Goal: Communication & Community: Answer question/provide support

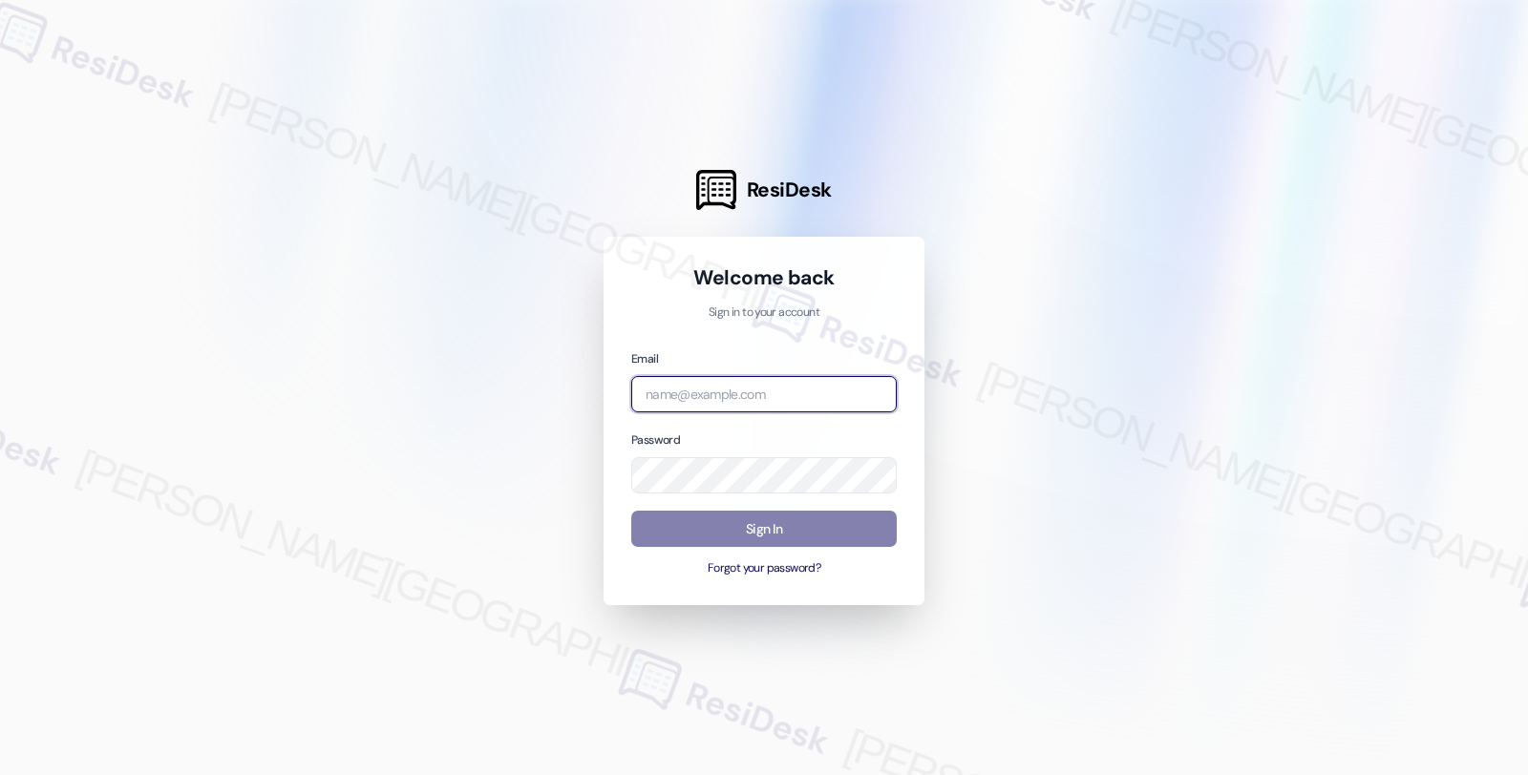
click at [779, 393] on input "email" at bounding box center [763, 394] width 265 height 37
type input "automated-surveys-orion_housing-fides.[PERSON_NAME]@orion_[DOMAIN_NAME]"
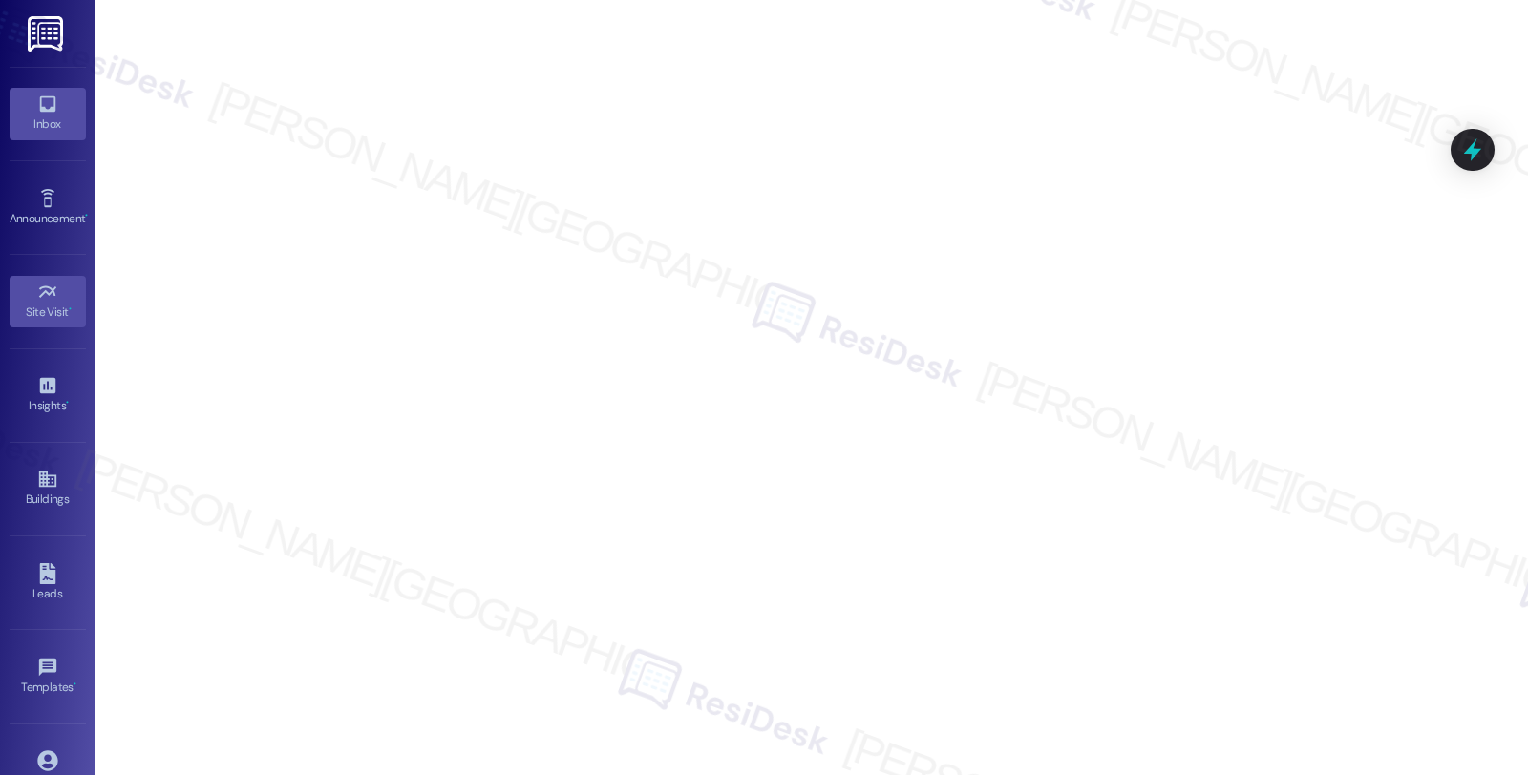
click at [53, 117] on div "Inbox" at bounding box center [48, 124] width 96 height 19
